Goal: Task Accomplishment & Management: Manage account settings

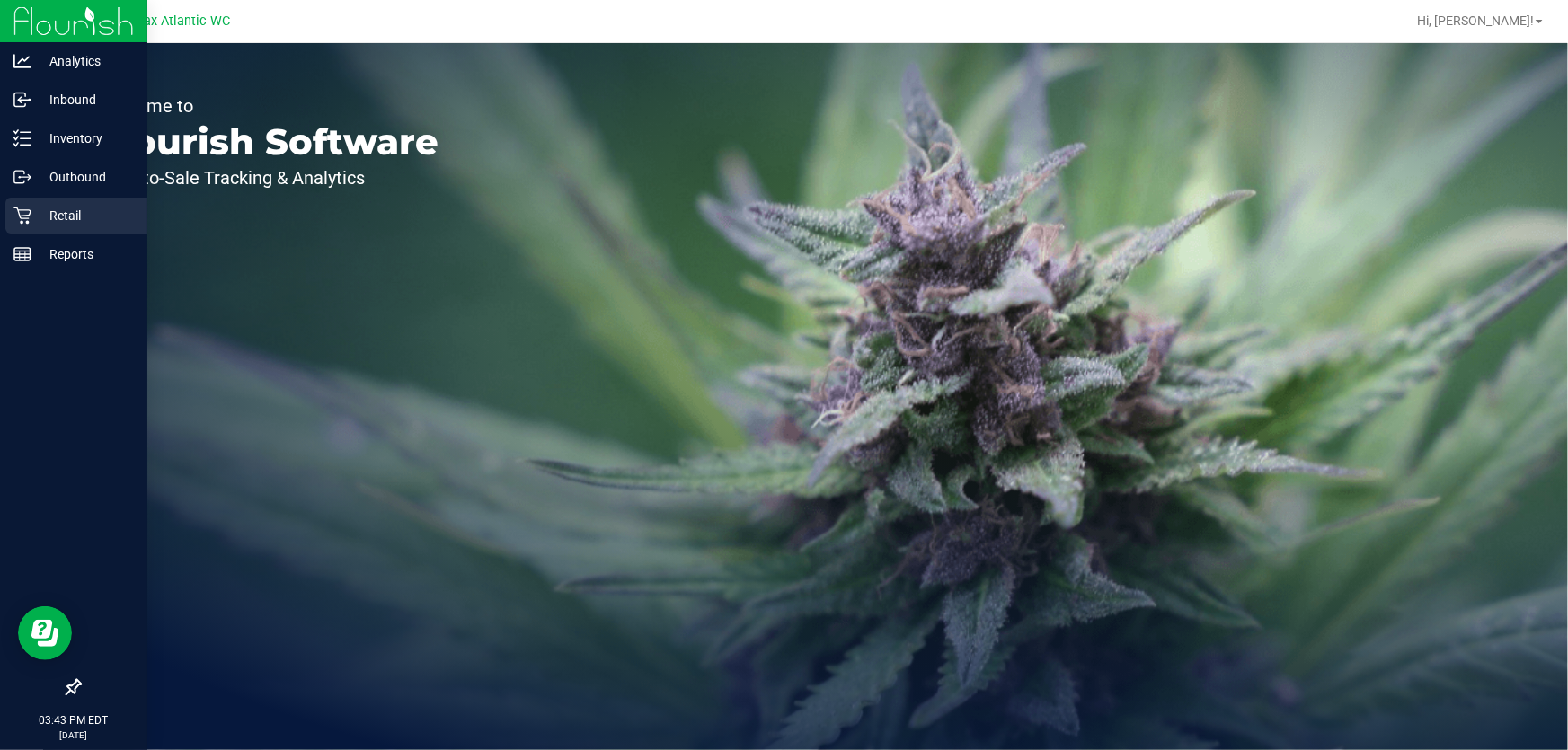
click at [21, 213] on icon at bounding box center [22, 215] width 18 height 18
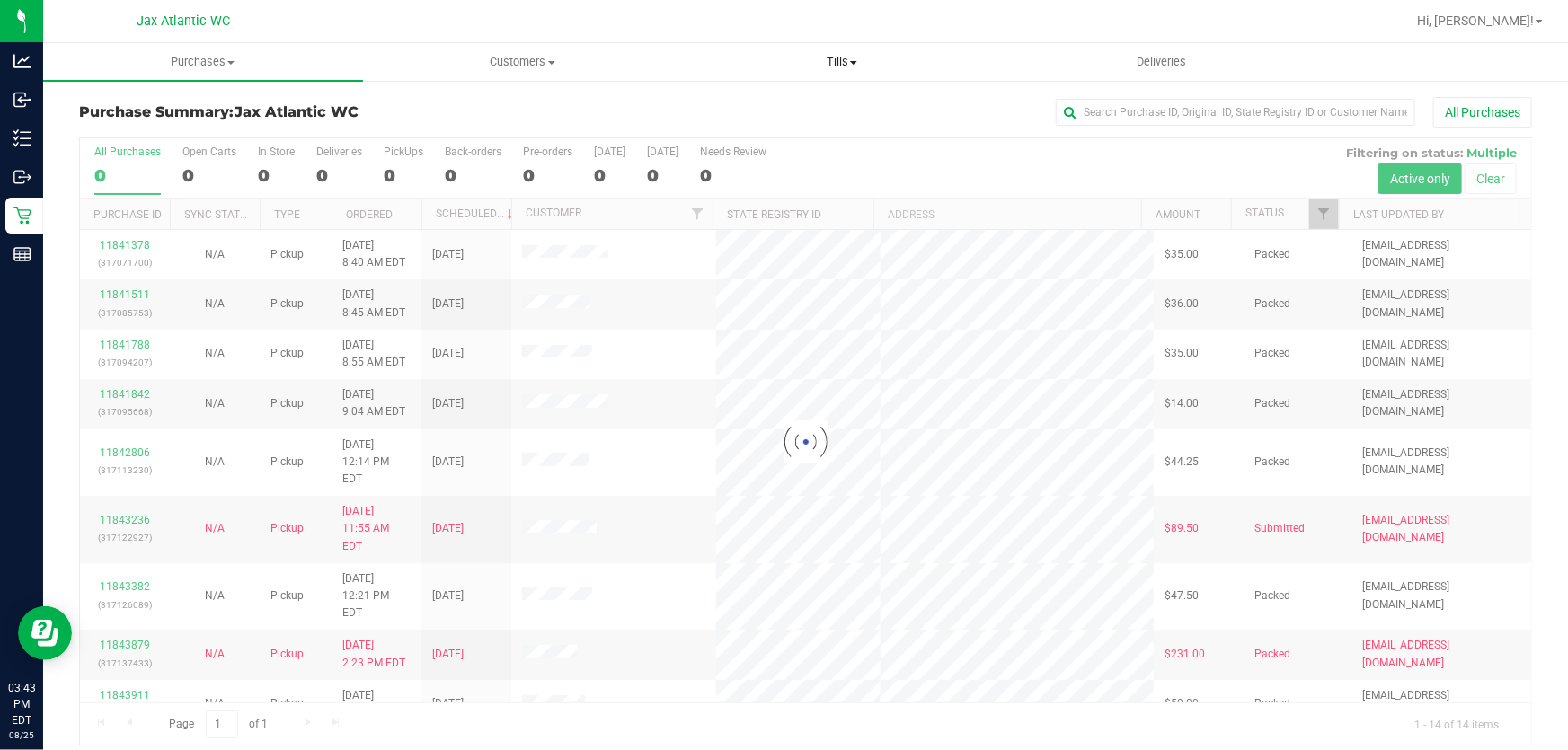
click at [837, 64] on span "Tills" at bounding box center [841, 62] width 318 height 16
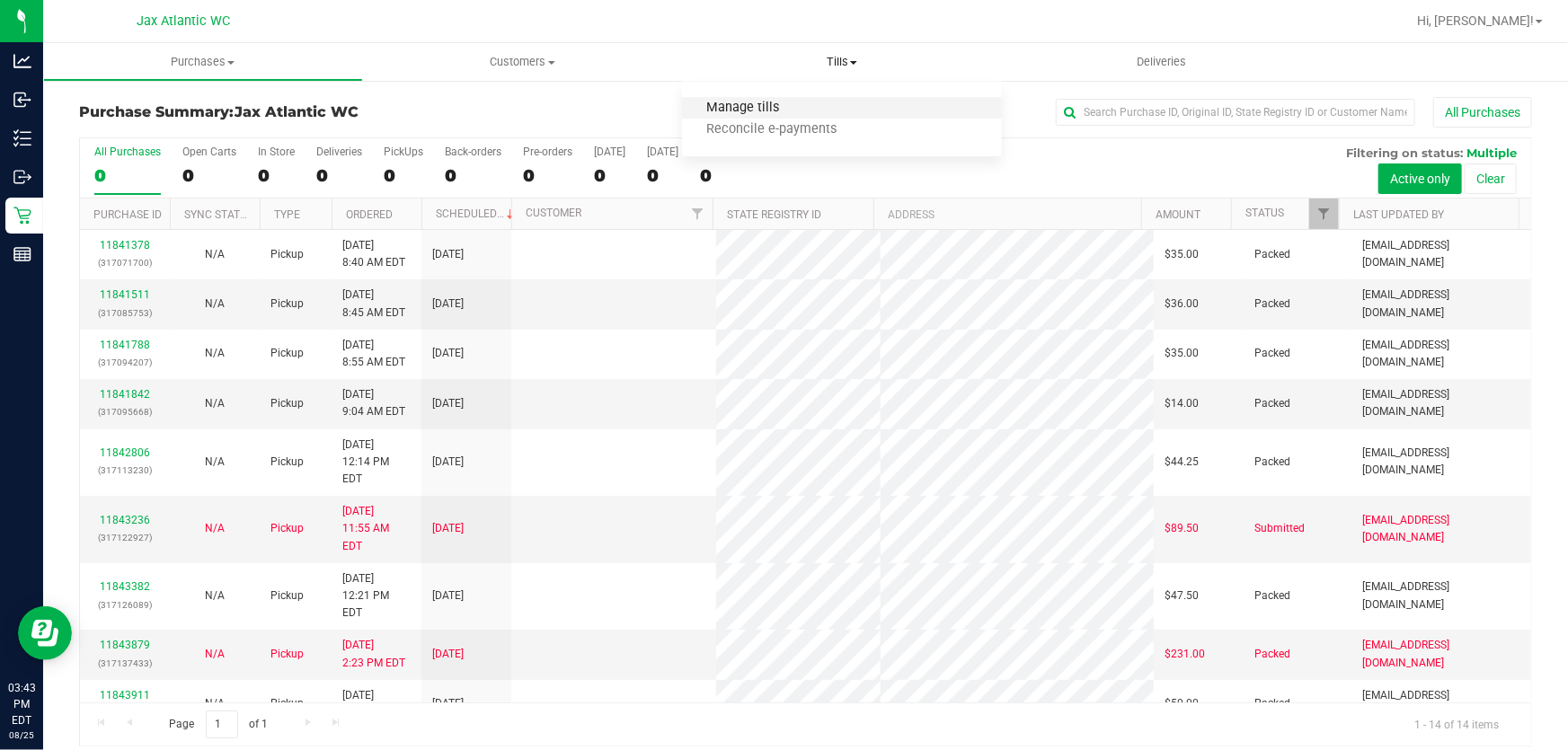
click at [766, 107] on span "Manage tills" at bounding box center [742, 108] width 121 height 15
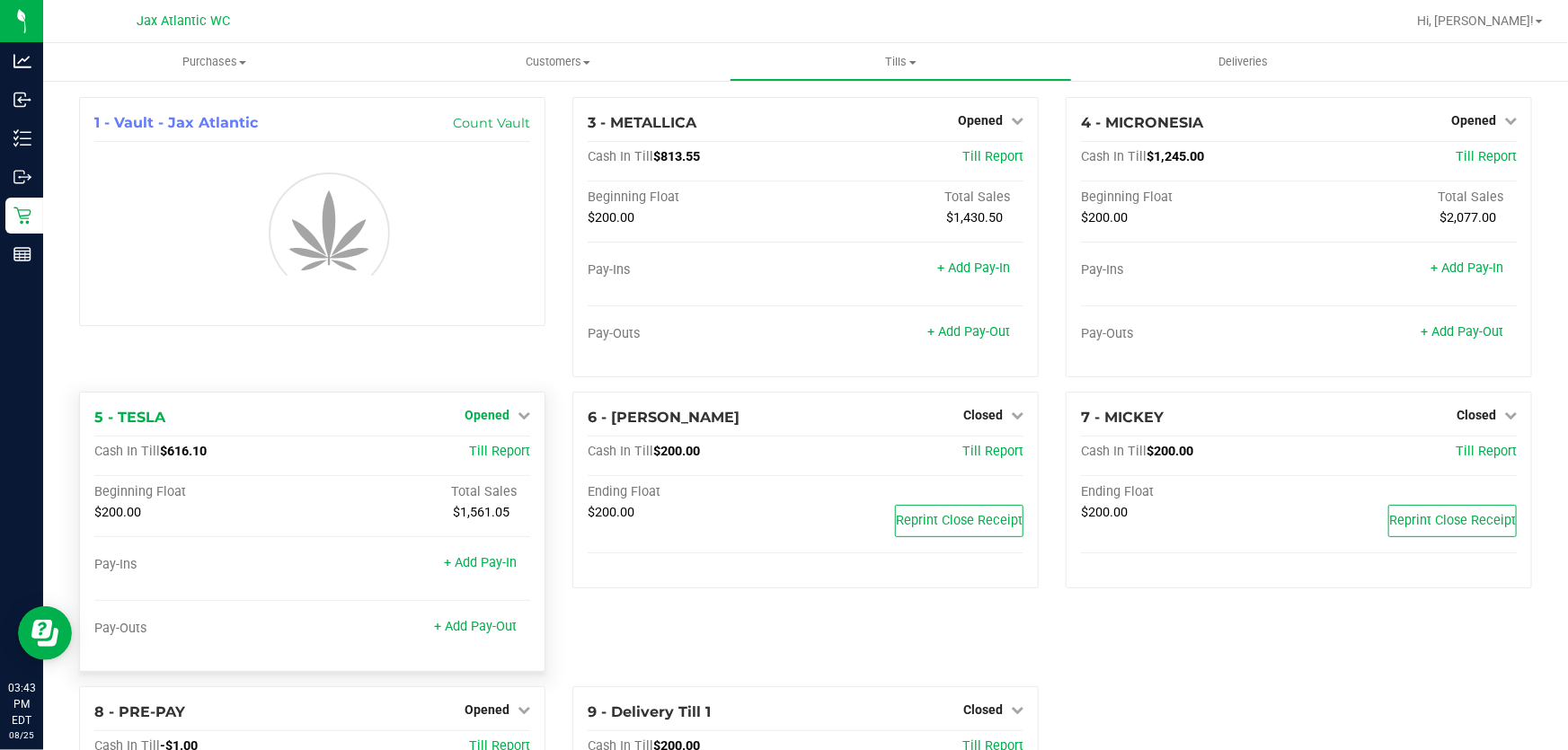
click at [494, 420] on span "Opened" at bounding box center [486, 414] width 45 height 14
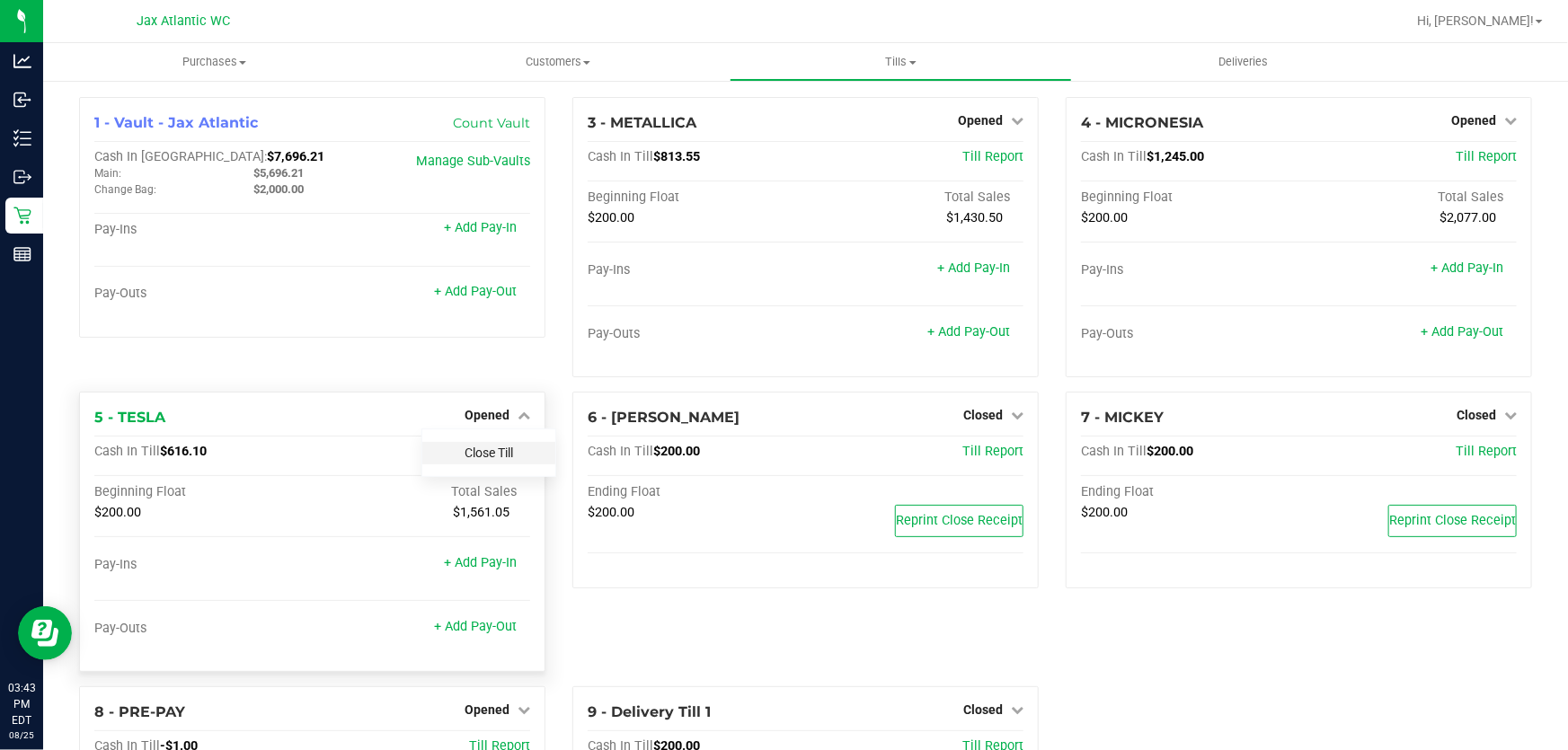
click at [489, 451] on link "Close Till" at bounding box center [488, 452] width 48 height 14
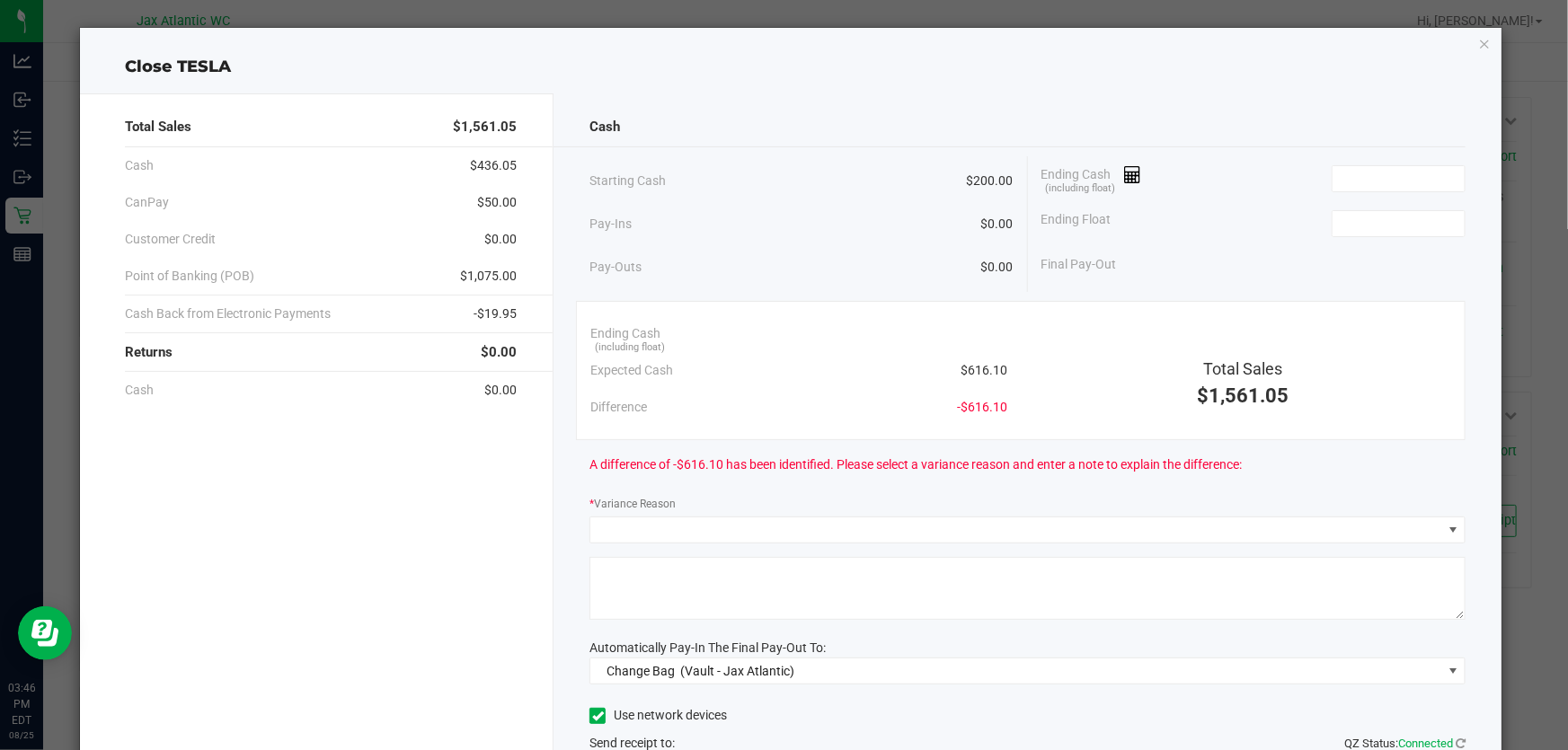
click at [726, 543] on div "Cash Starting Cash $200.00 Pay-Ins $0.00 Pay-Outs $0.00 Ending Cash (including …" at bounding box center [1028, 499] width 948 height 810
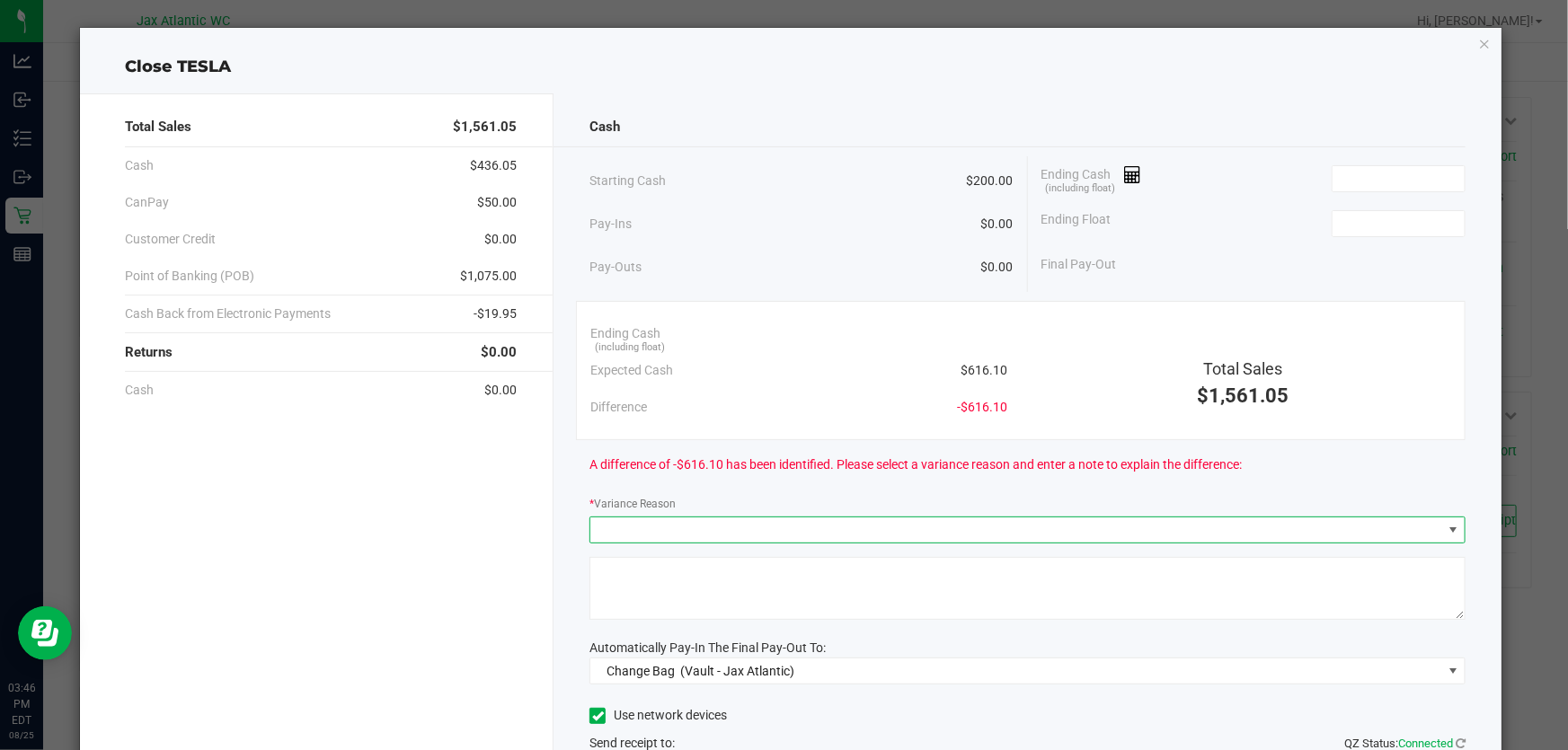
click at [730, 530] on span at bounding box center [1016, 530] width 851 height 26
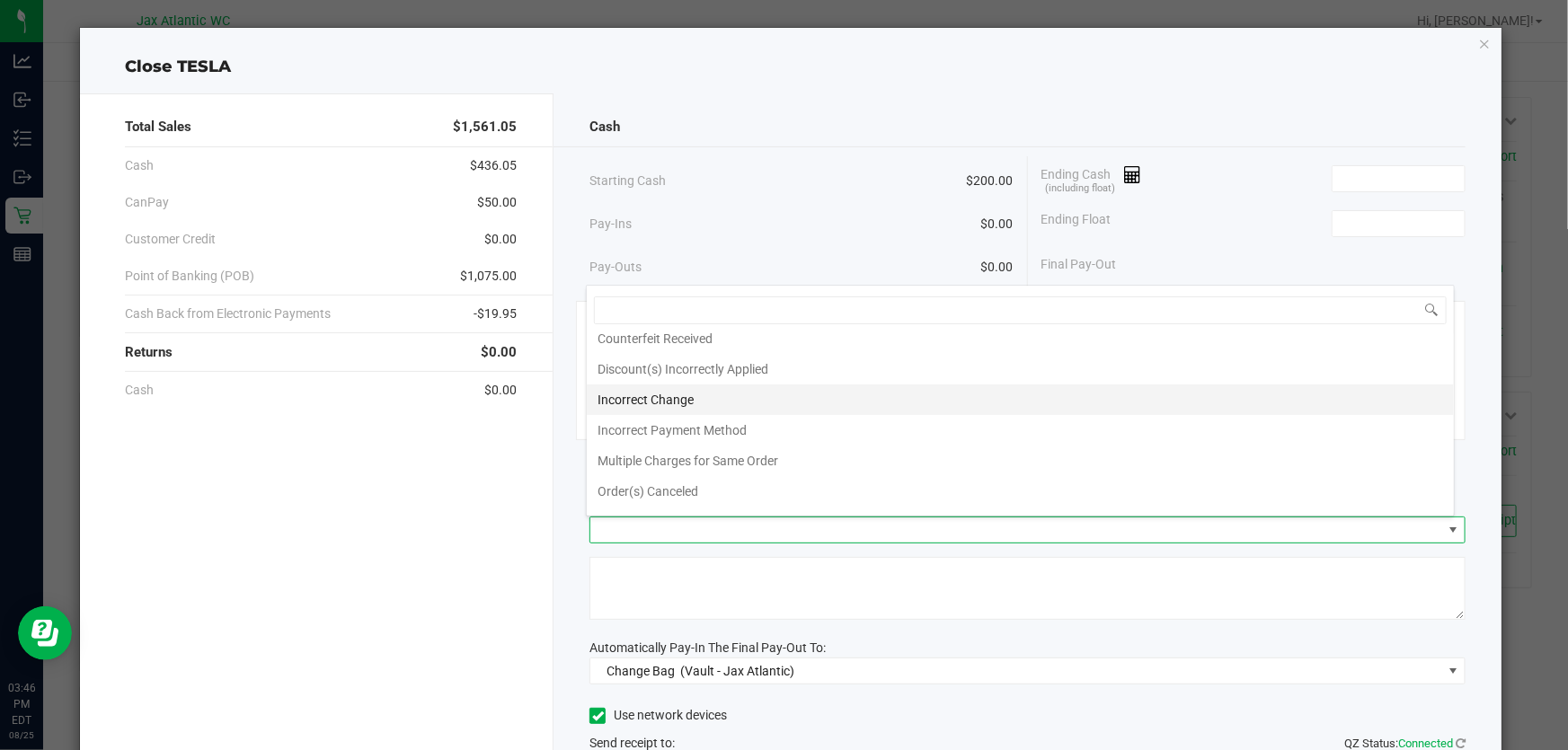
scroll to position [63, 0]
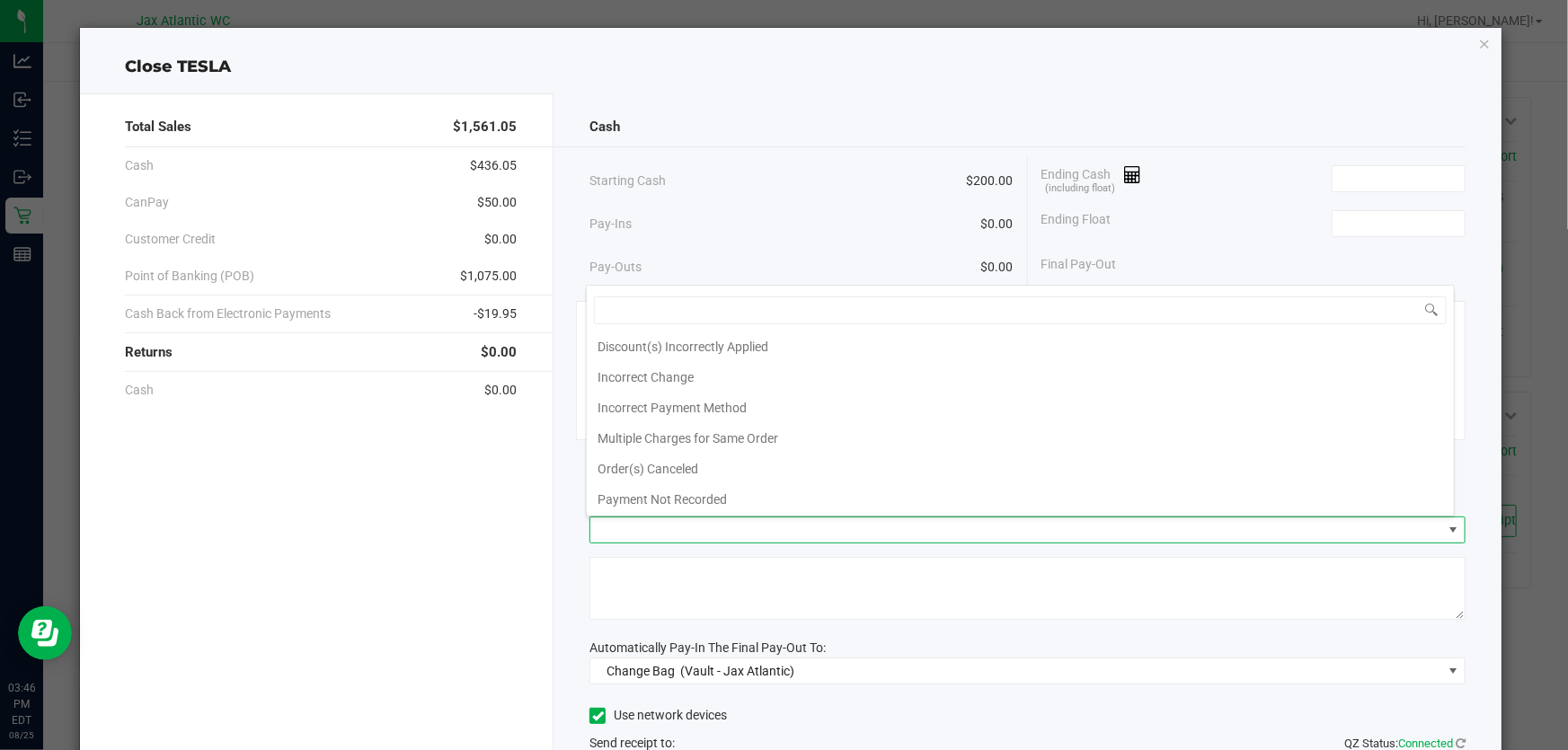
click at [756, 173] on div "Starting Cash $200.00" at bounding box center [801, 181] width 423 height 49
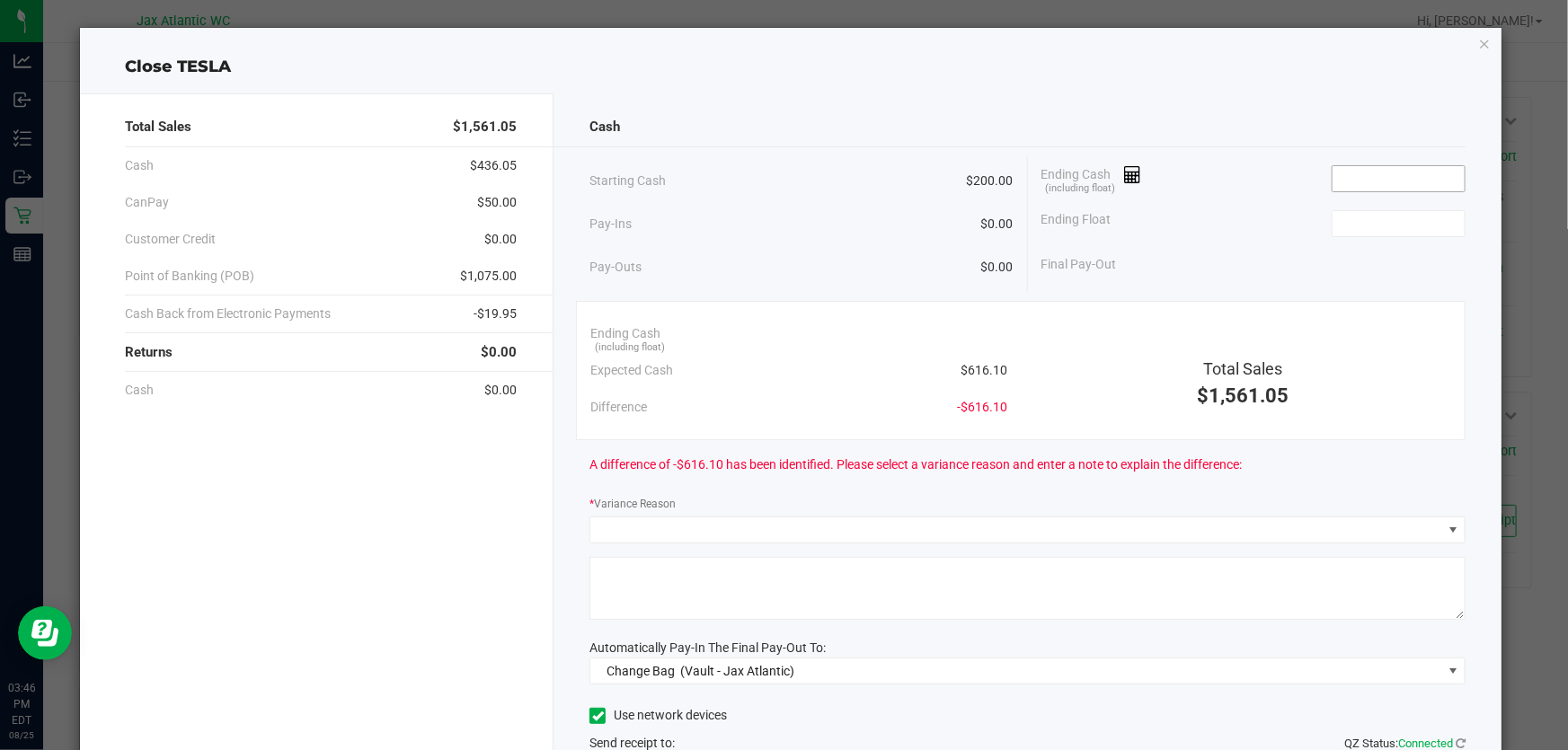
click at [1371, 183] on input at bounding box center [1397, 178] width 132 height 26
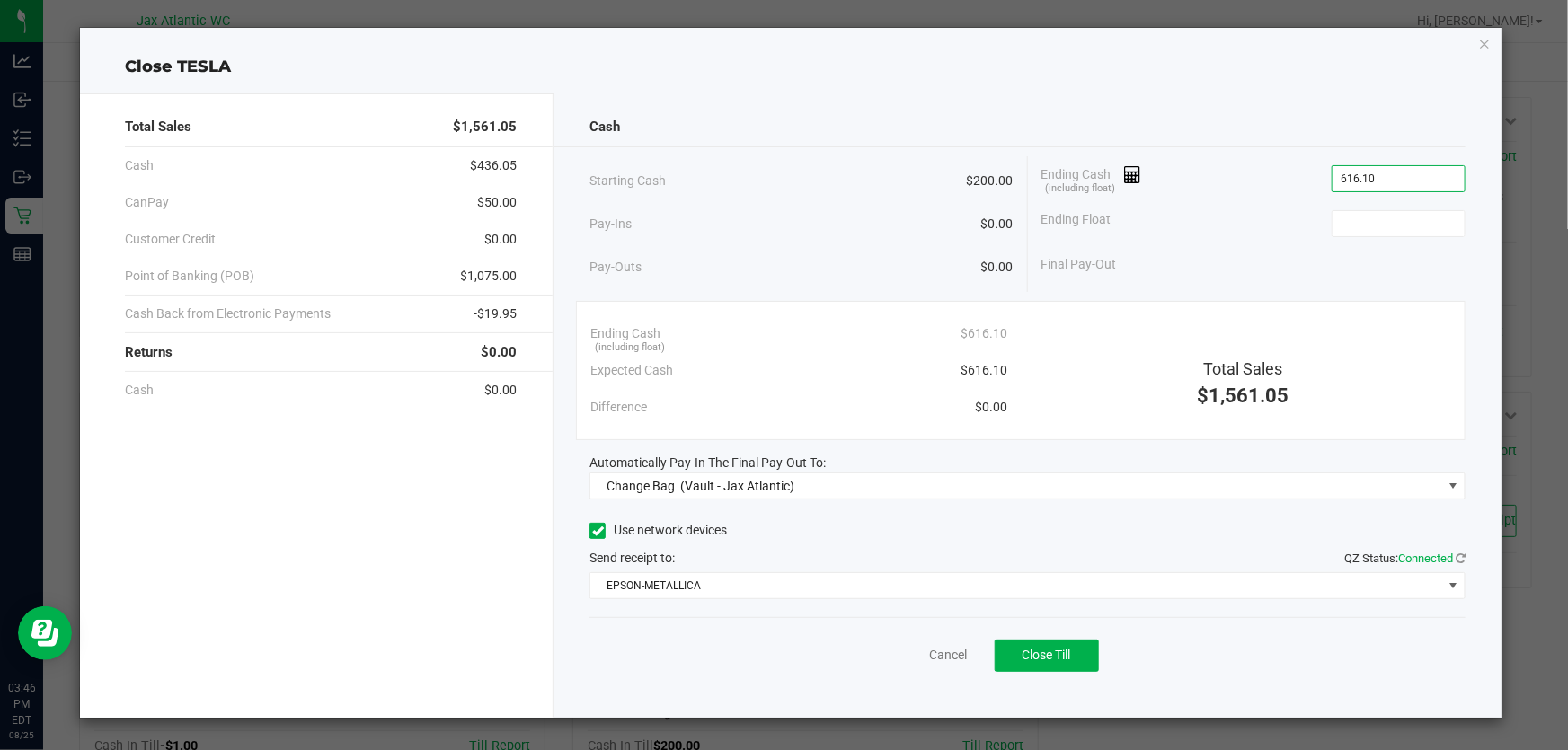
type input "$616.10"
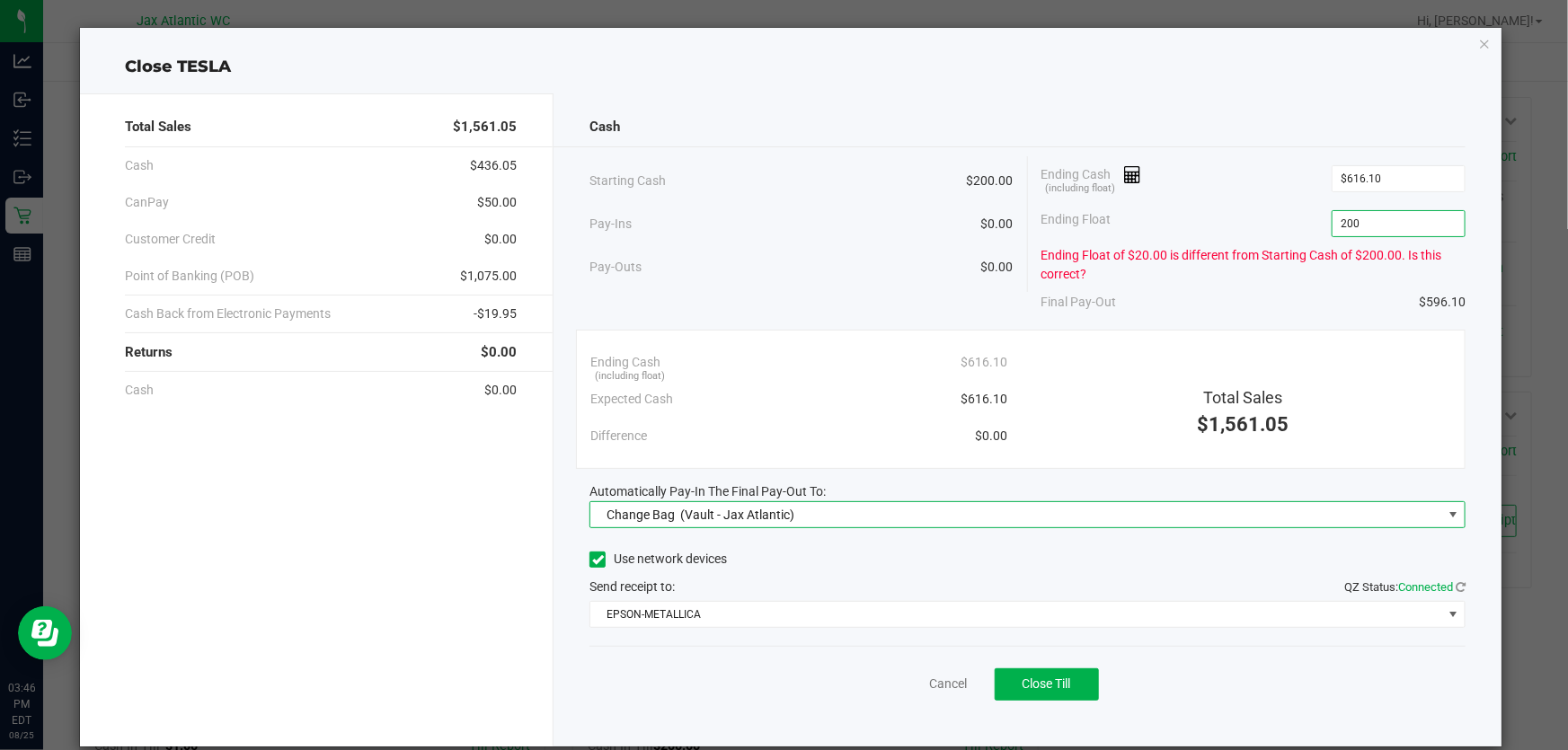
type input "$200.00"
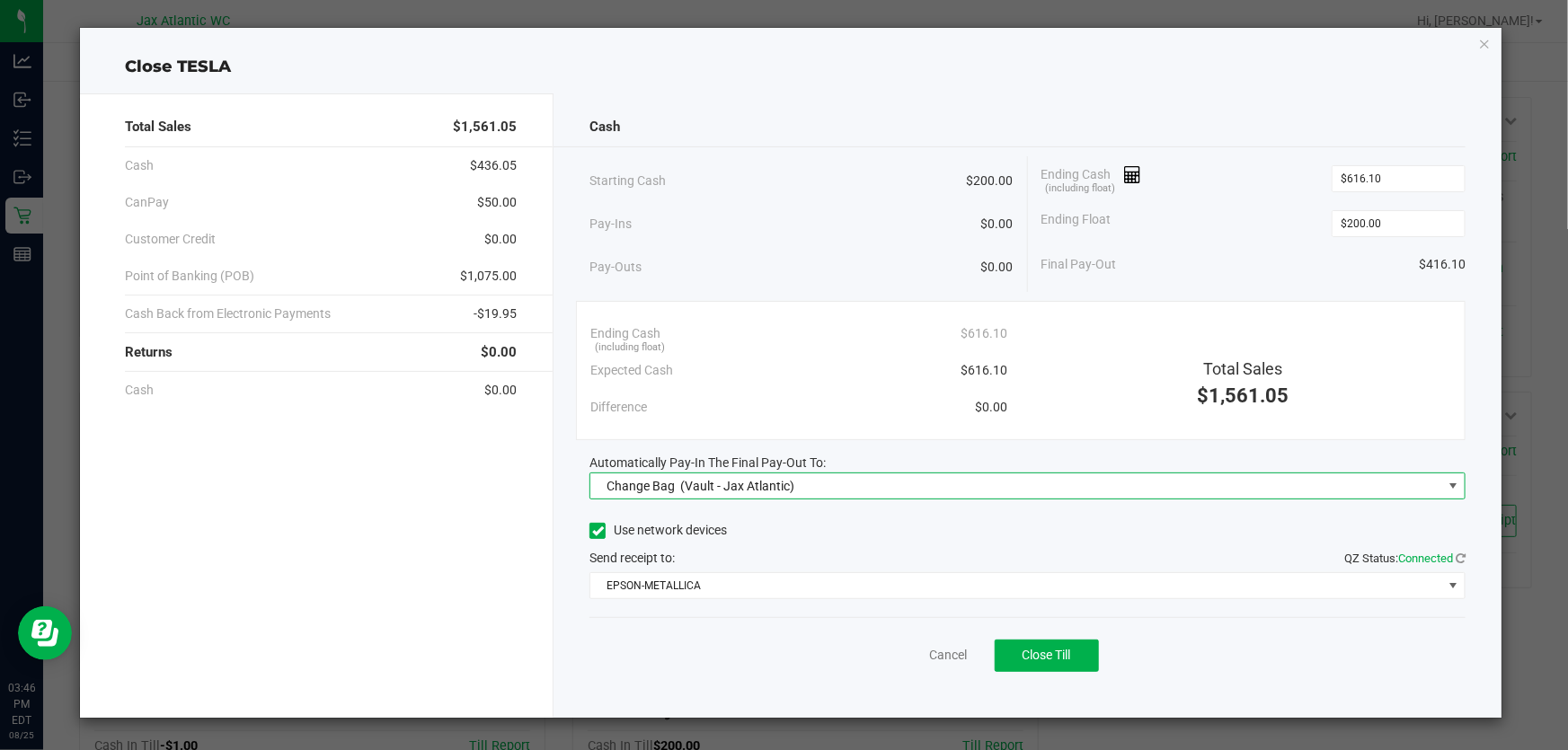
click at [700, 483] on span "(Vault - Jax Atlantic)" at bounding box center [737, 485] width 114 height 14
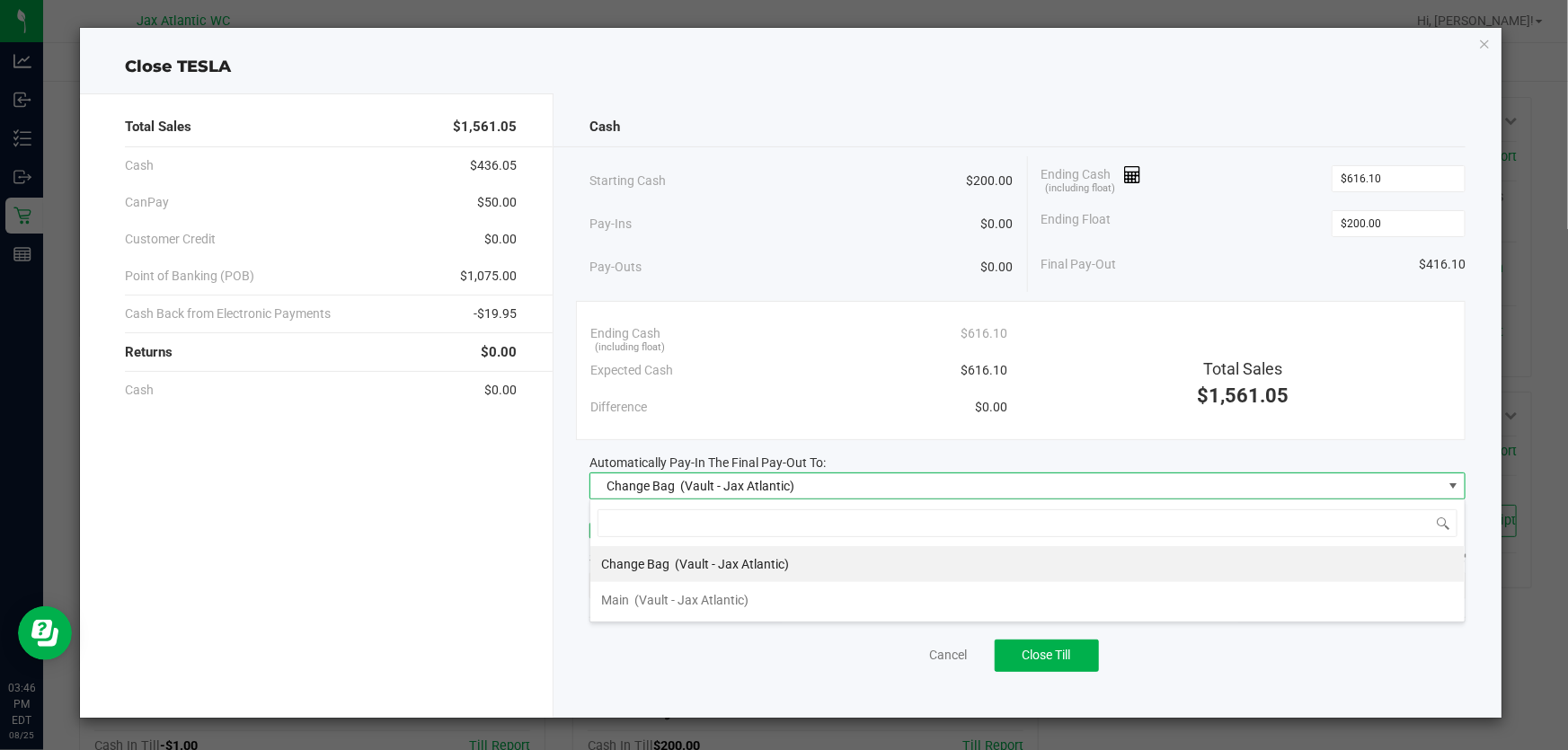
scroll to position [27, 875]
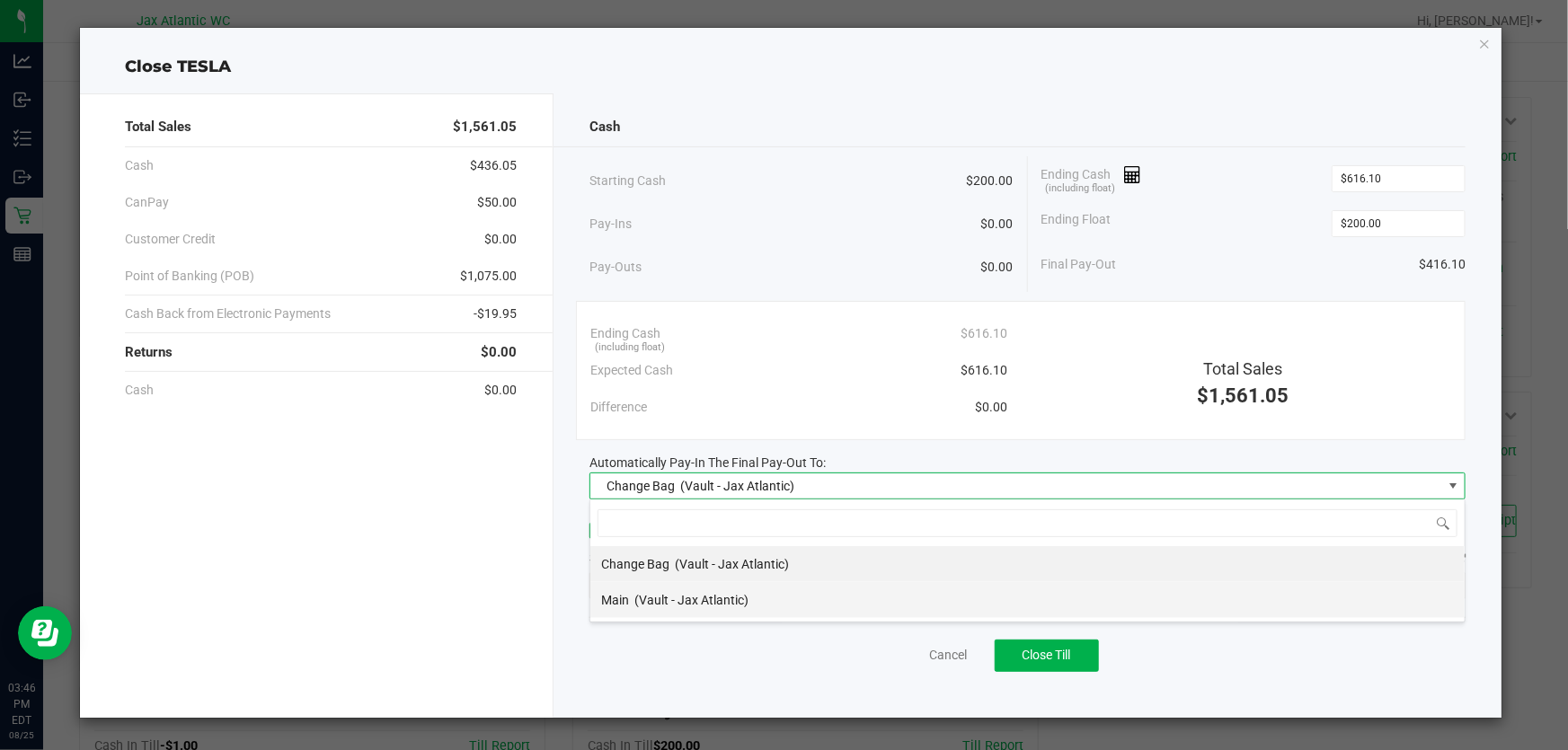
click at [647, 602] on span "(Vault - Jax Atlantic)" at bounding box center [691, 599] width 114 height 14
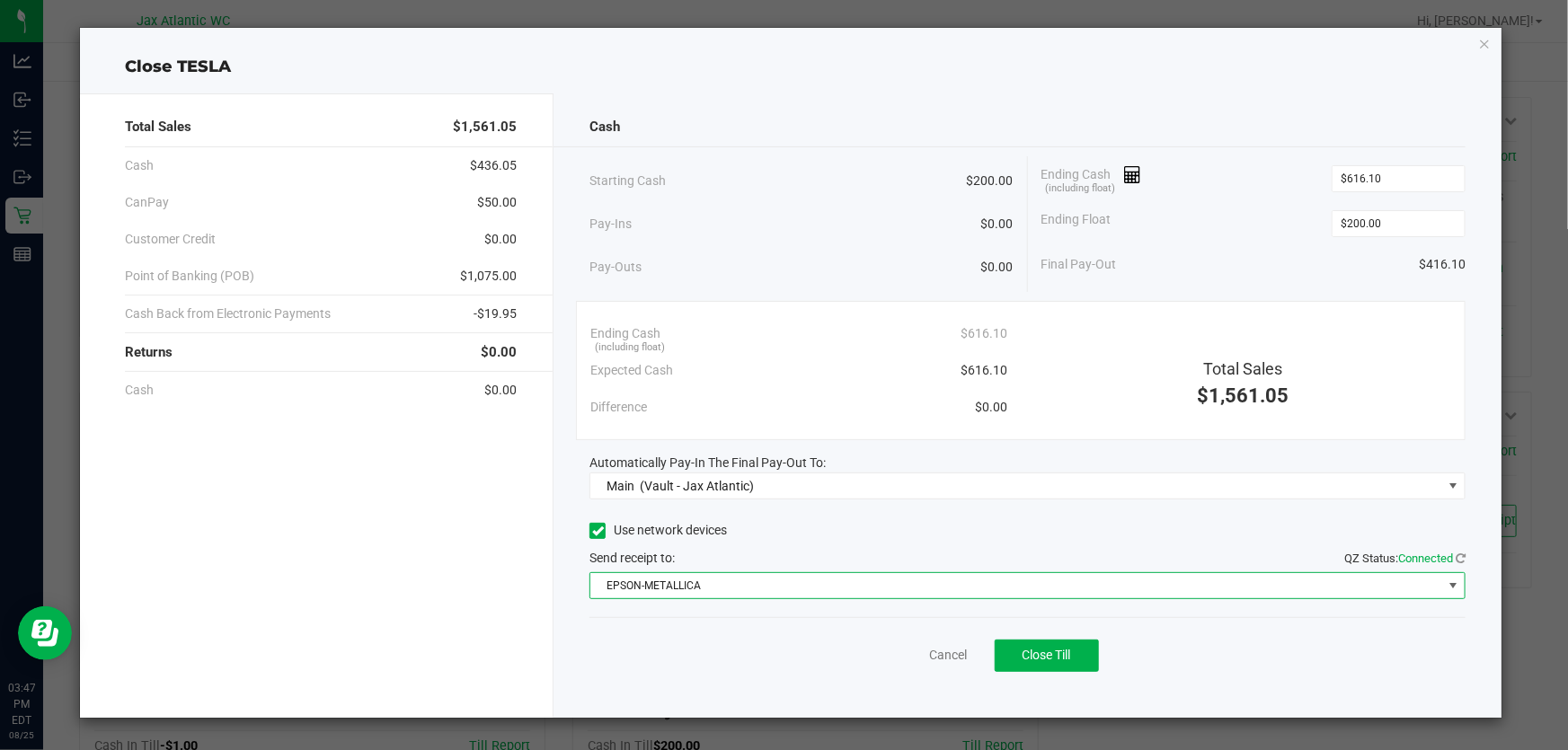
click at [767, 593] on span "EPSON-METALLICA" at bounding box center [1016, 586] width 851 height 26
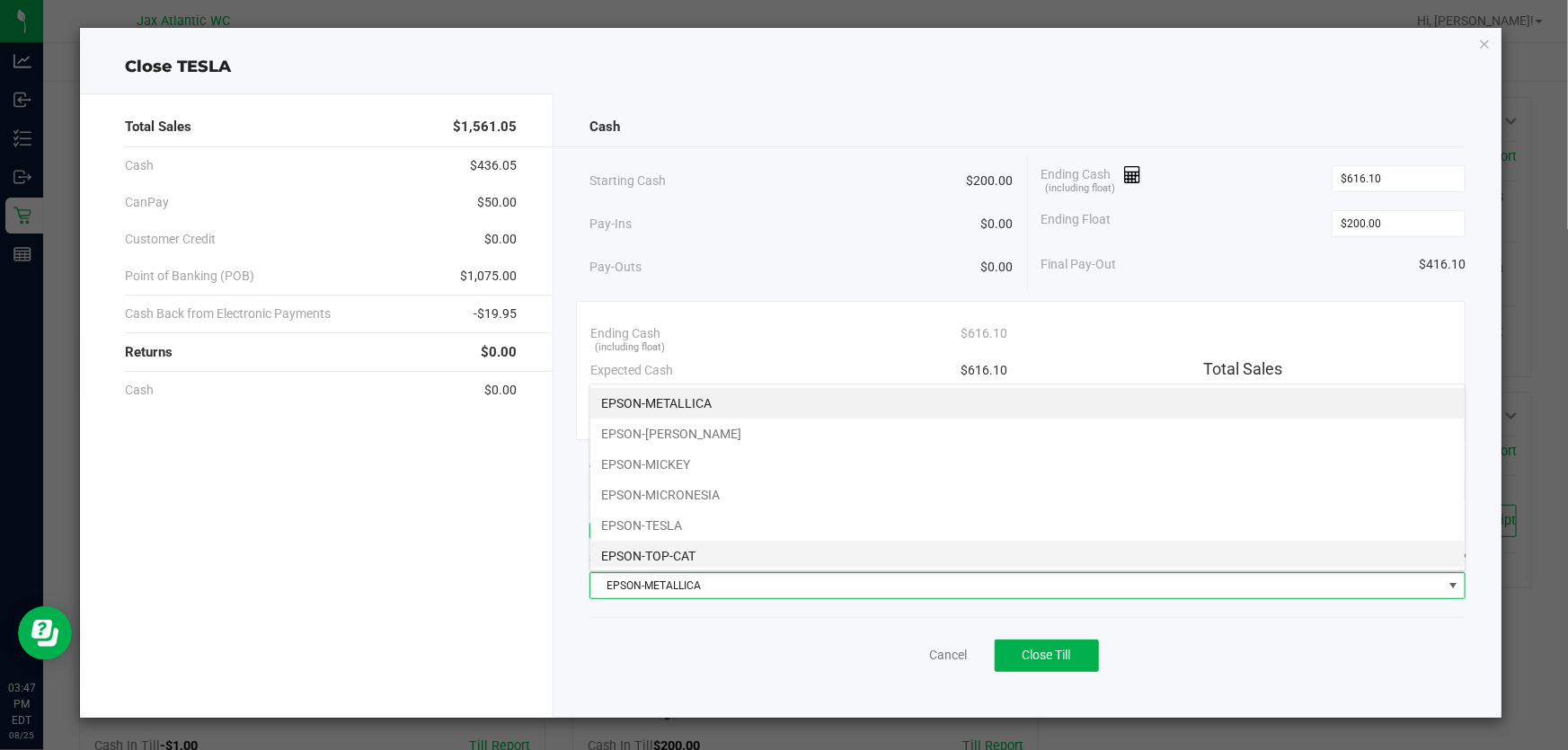
click at [665, 551] on li "EPSON-TOP-CAT" at bounding box center [1028, 557] width 874 height 30
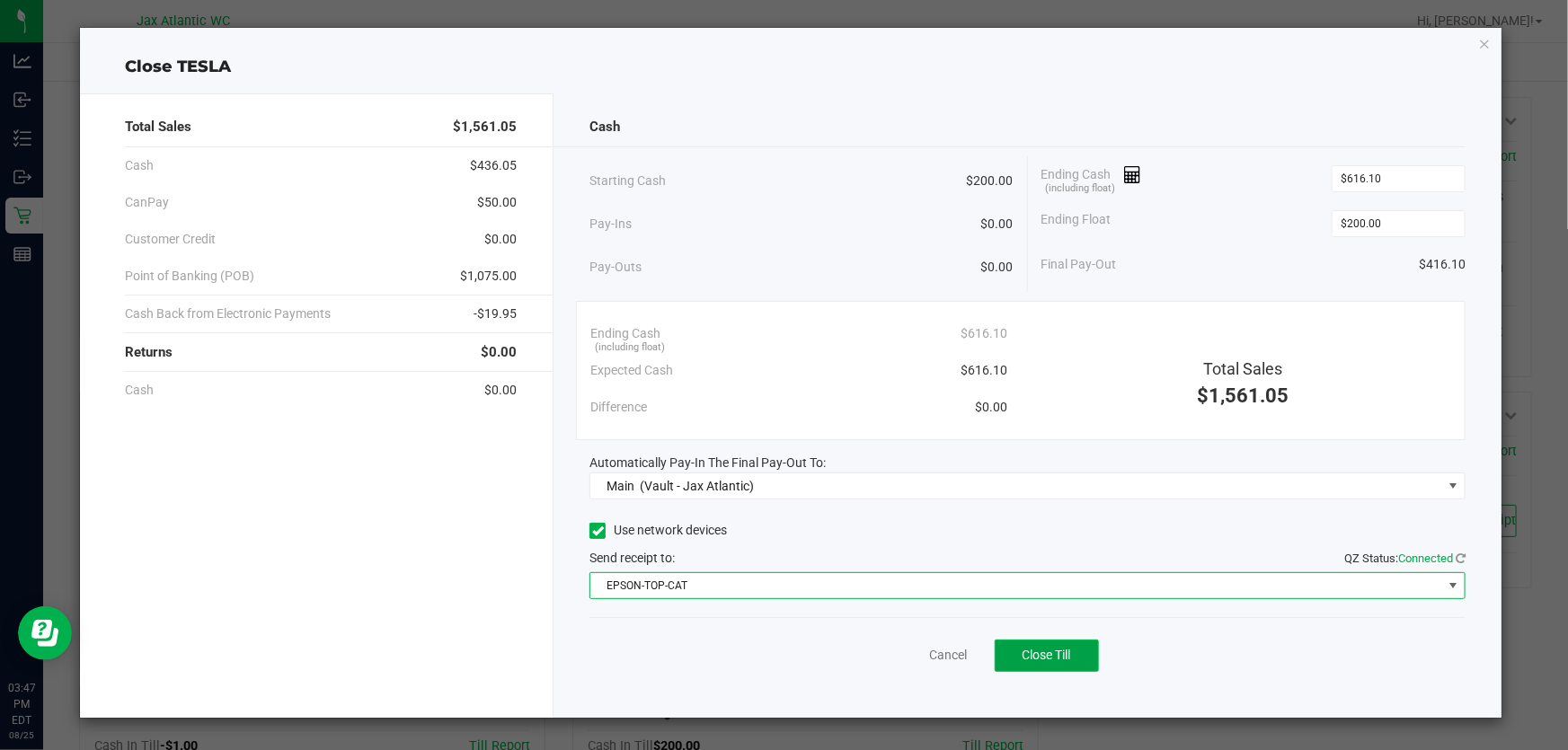
click at [1064, 656] on span "Close Till" at bounding box center [1047, 654] width 48 height 14
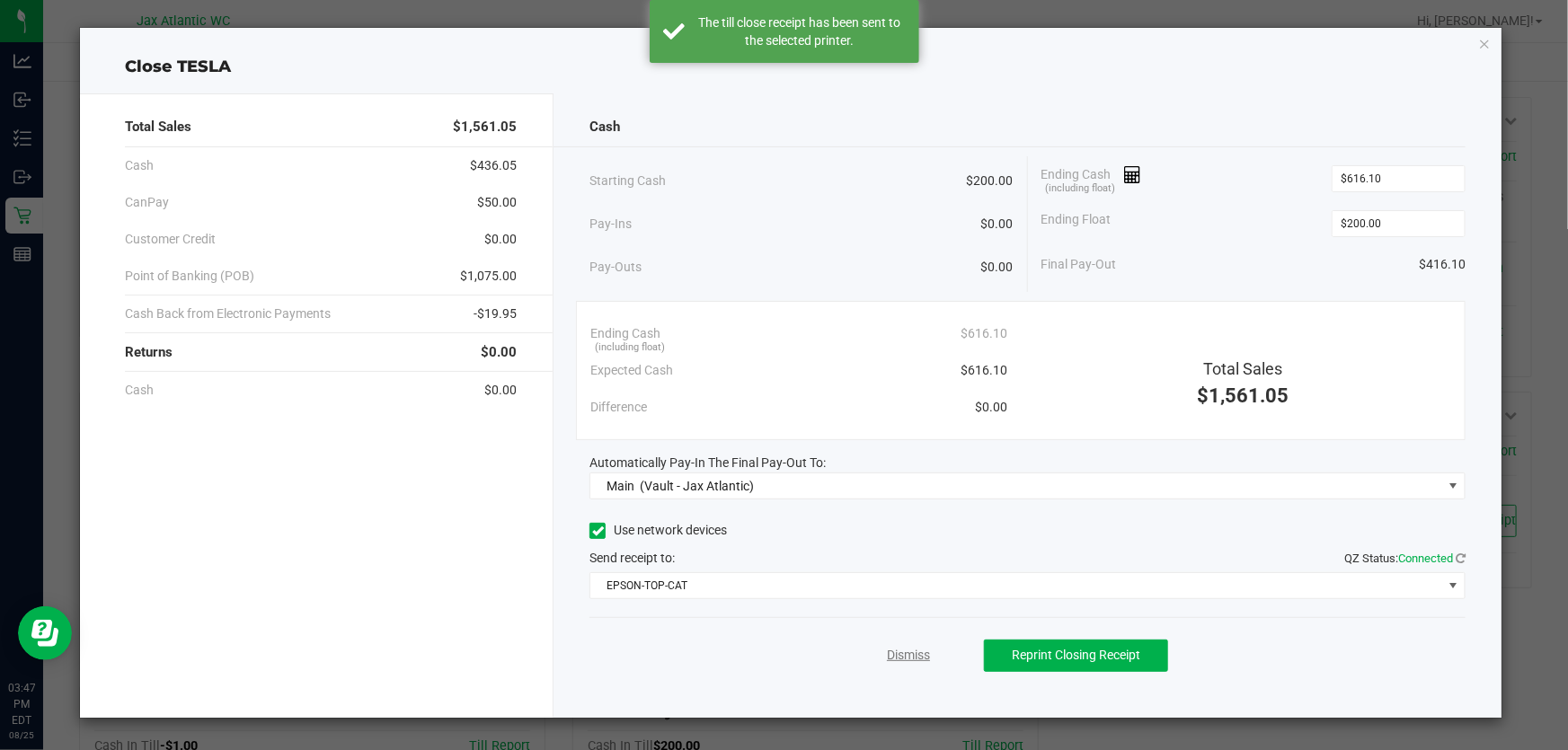
click at [902, 657] on link "Dismiss" at bounding box center [907, 655] width 43 height 19
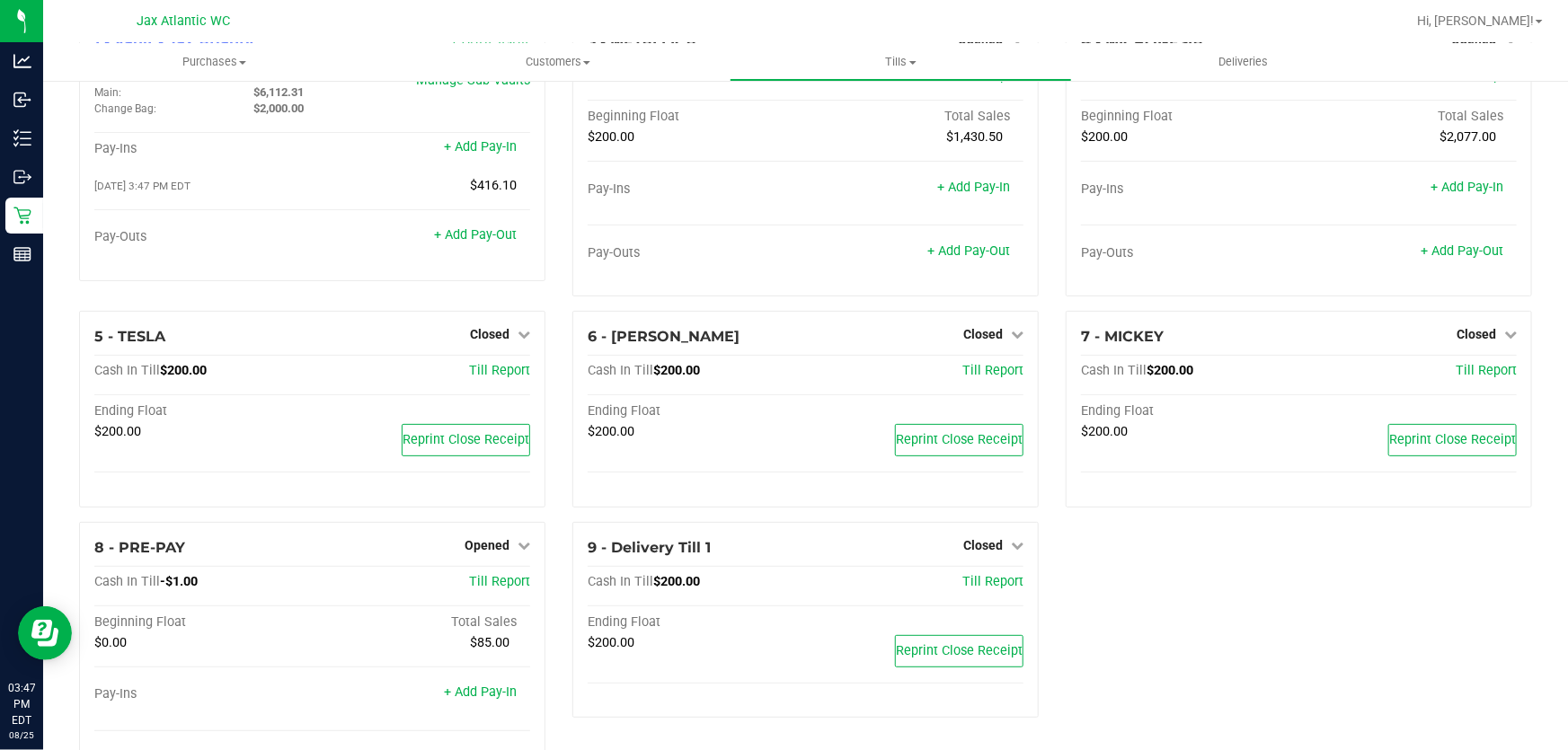
scroll to position [0, 0]
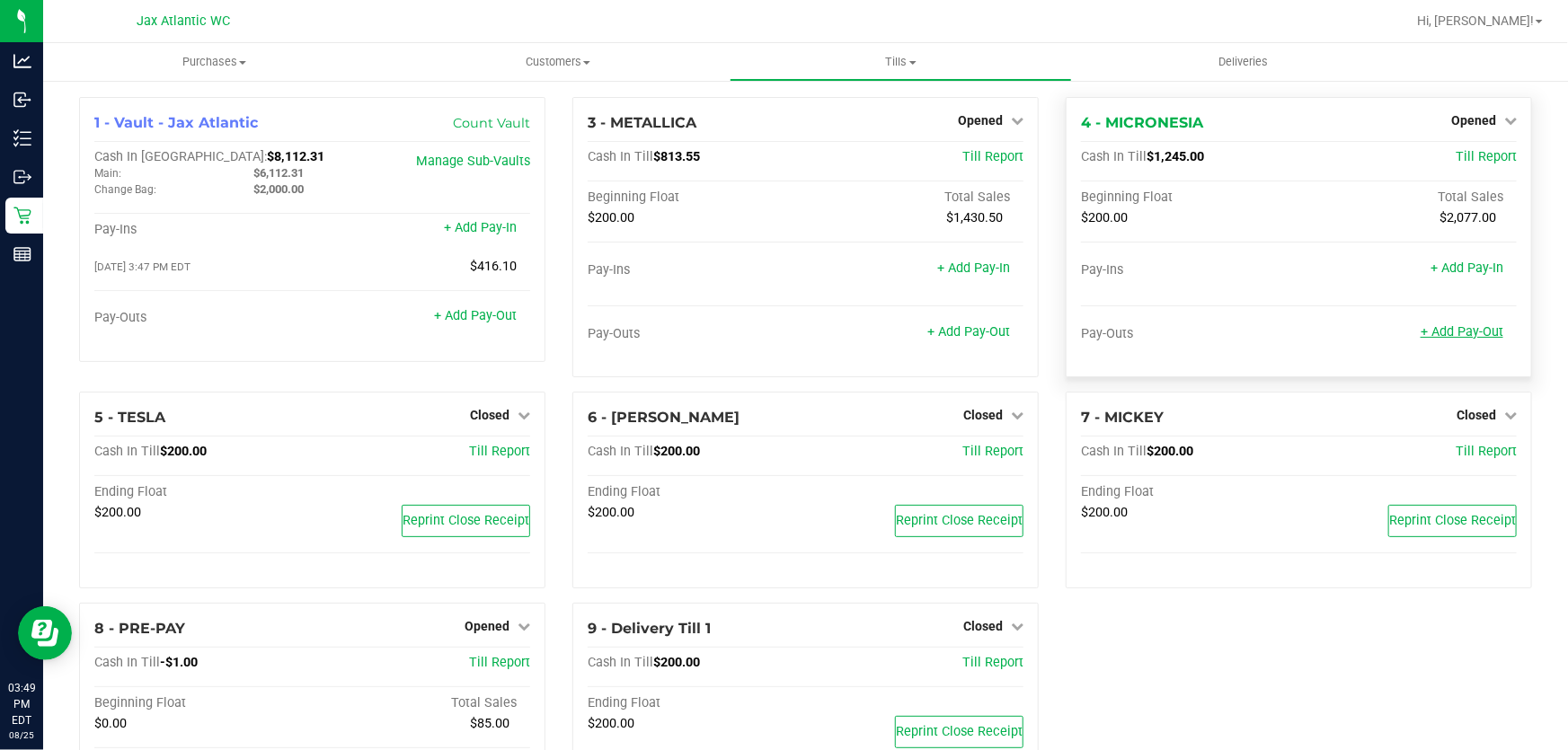
click at [1469, 332] on link "+ Add Pay-Out" at bounding box center [1461, 332] width 82 height 15
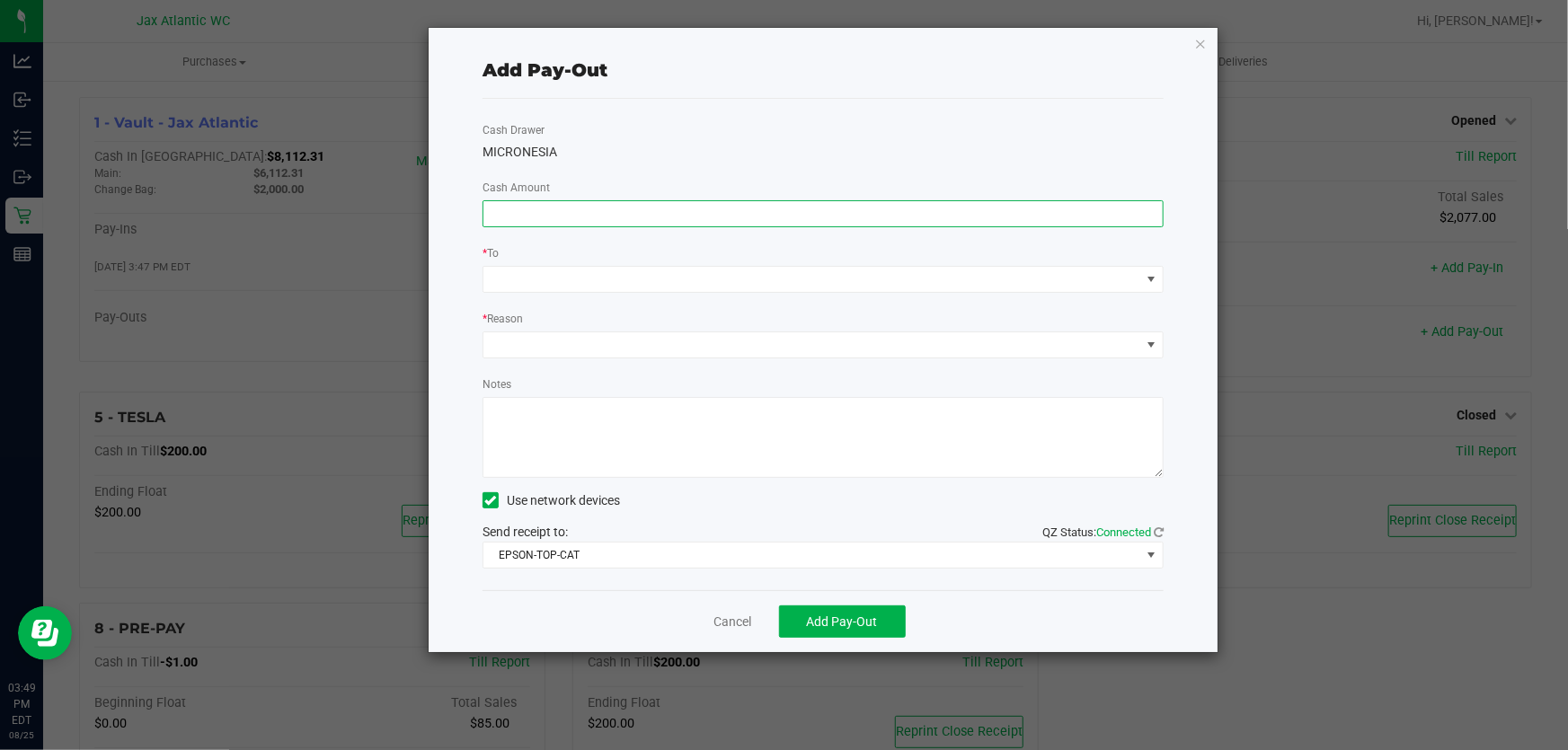
click at [567, 206] on input at bounding box center [823, 213] width 679 height 26
type input "$1,000.00"
click at [678, 278] on span at bounding box center [811, 279] width 657 height 26
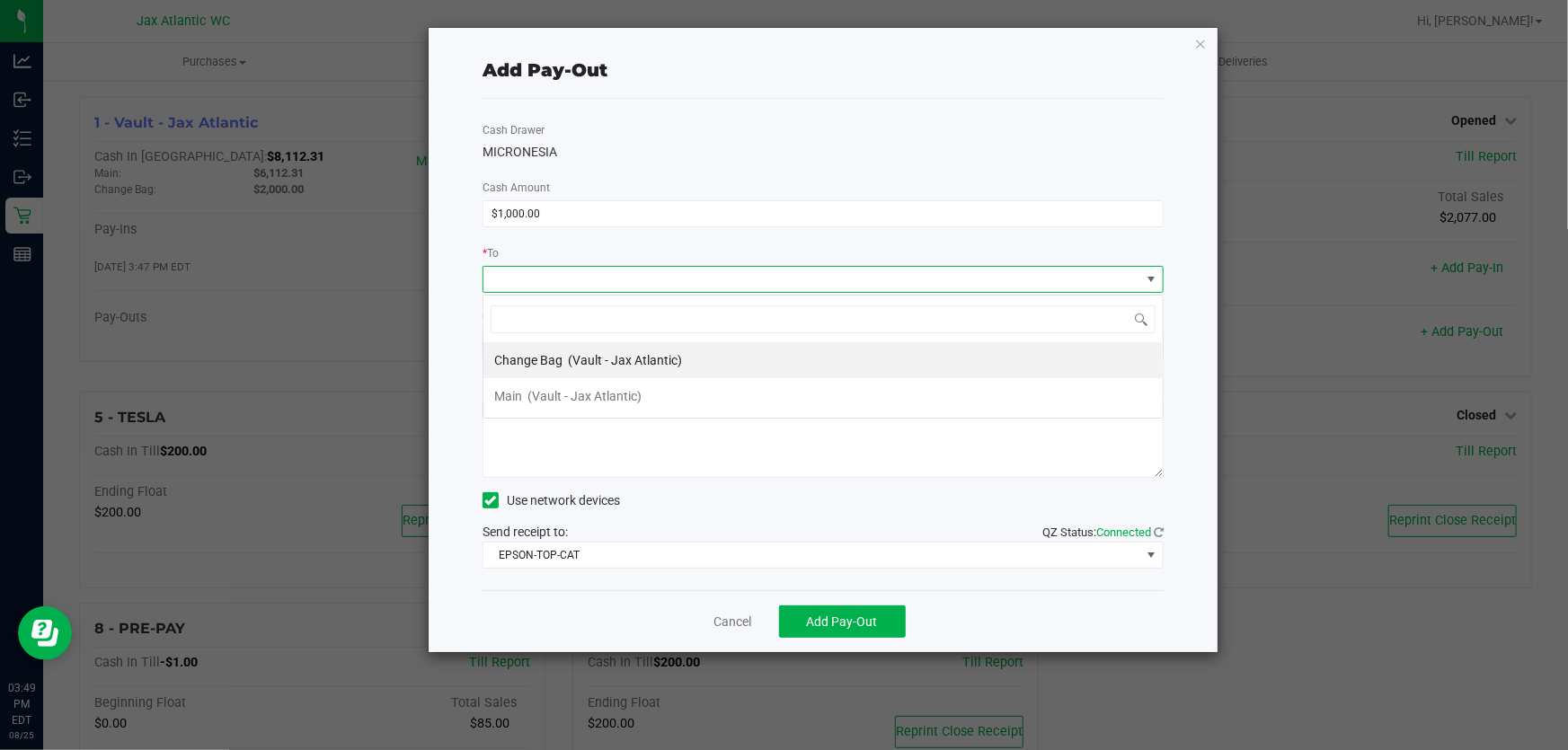
scroll to position [27, 682]
click at [582, 392] on span "(Vault - Jax Atlantic)" at bounding box center [584, 395] width 114 height 14
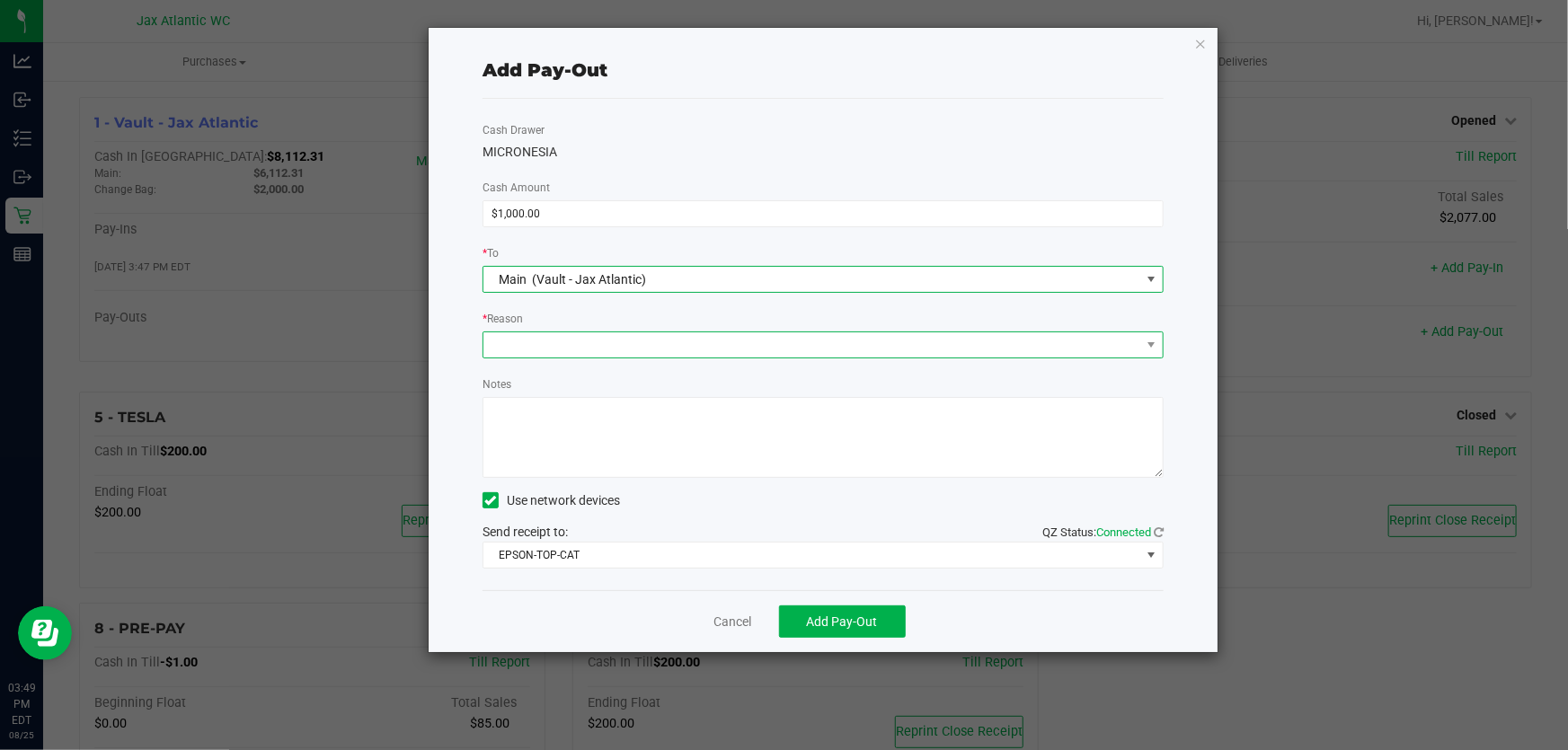
click at [557, 355] on span at bounding box center [811, 345] width 657 height 26
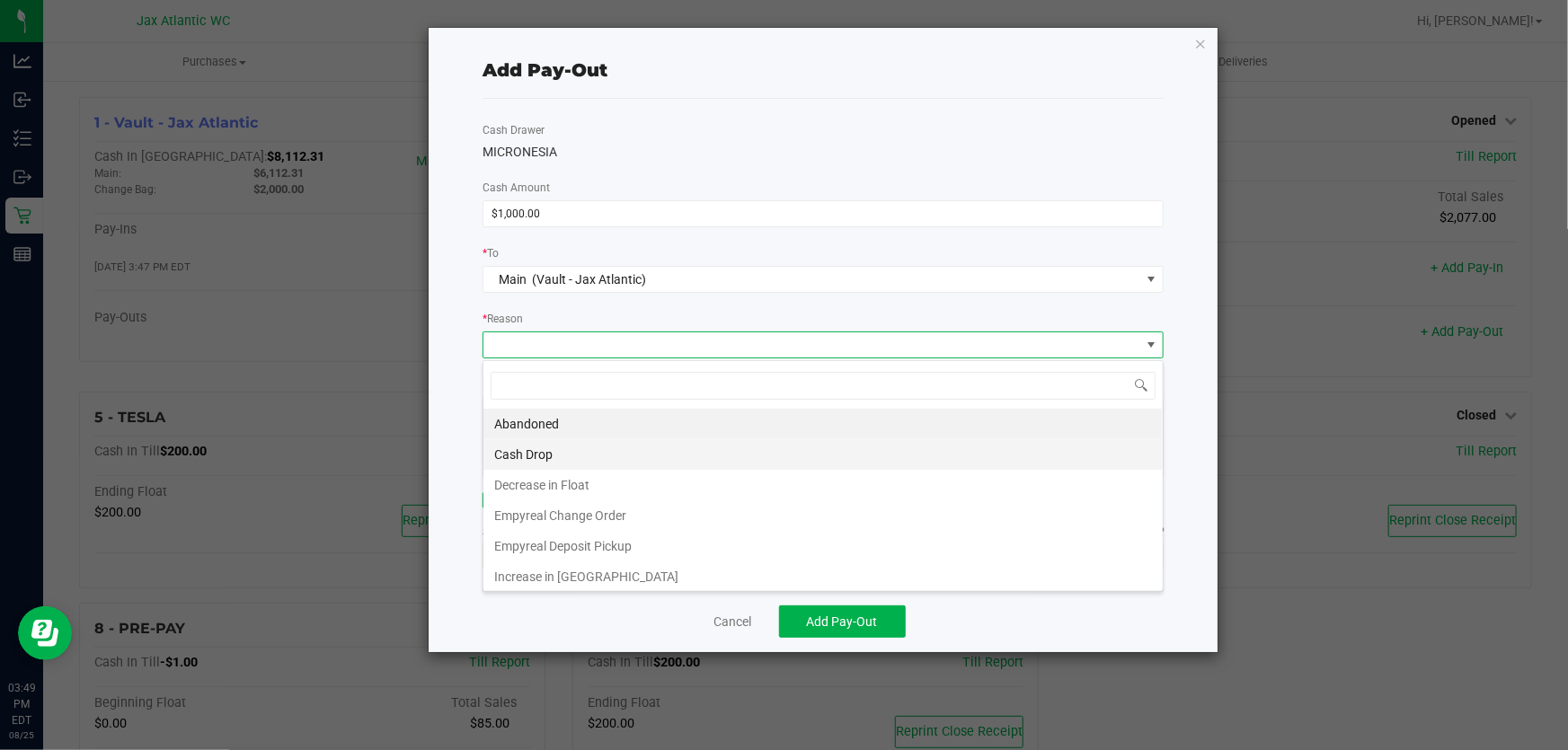
click at [531, 448] on li "Cash Drop" at bounding box center [823, 454] width 679 height 30
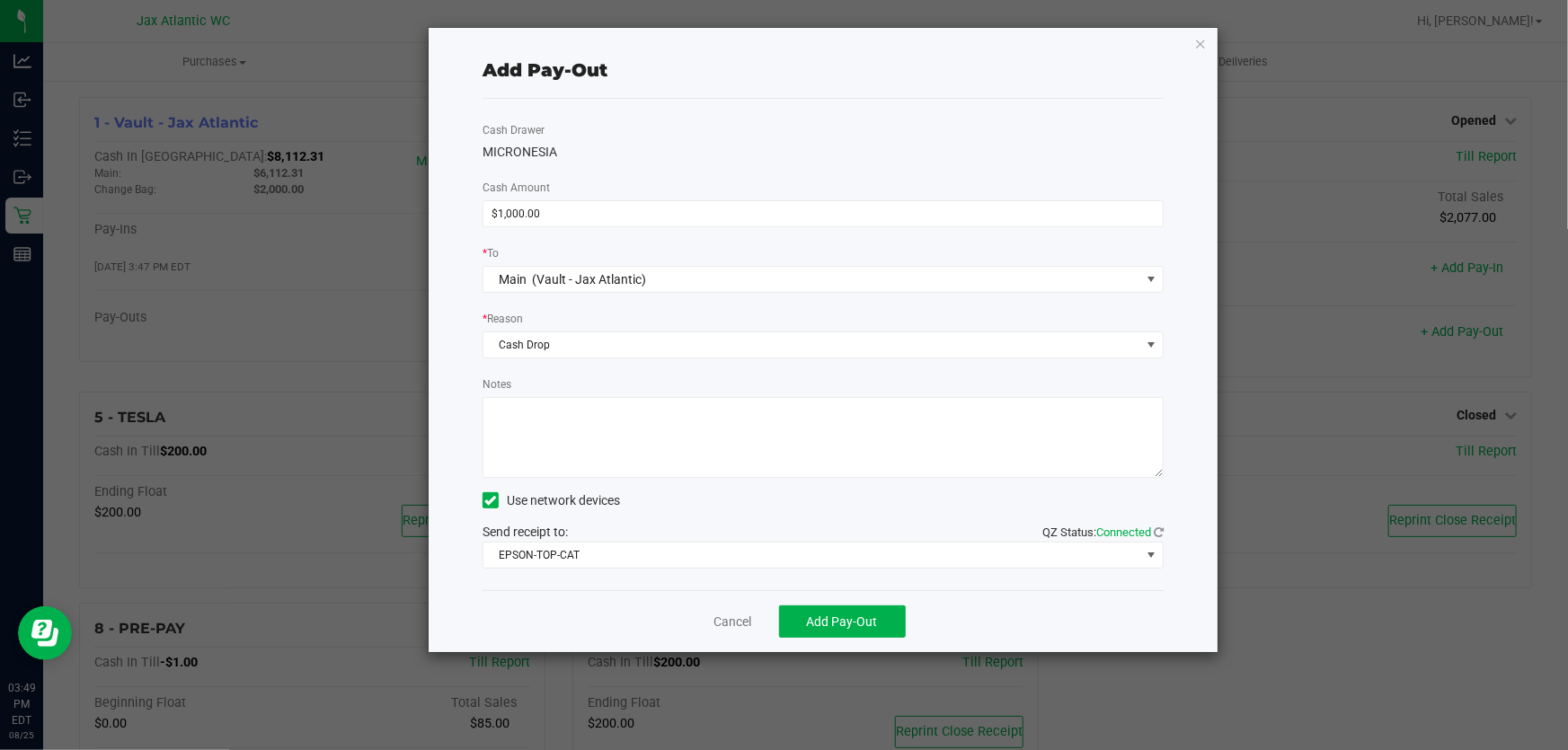
click at [540, 417] on textarea "Notes" at bounding box center [823, 437] width 681 height 81
type textarea "kl"
click at [819, 628] on span "Add Pay-Out" at bounding box center [842, 621] width 71 height 14
click at [721, 617] on link "Dismiss" at bounding box center [725, 622] width 43 height 19
